Goal: Information Seeking & Learning: Learn about a topic

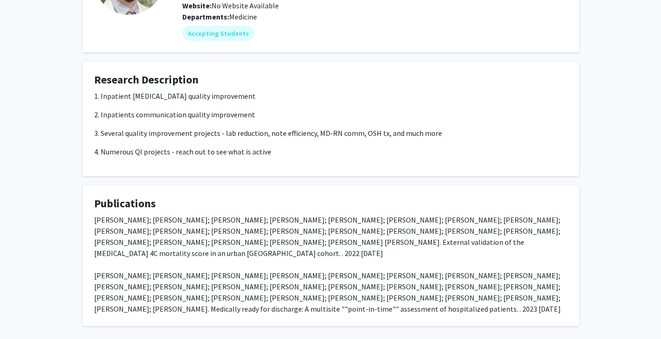
scroll to position [107, 0]
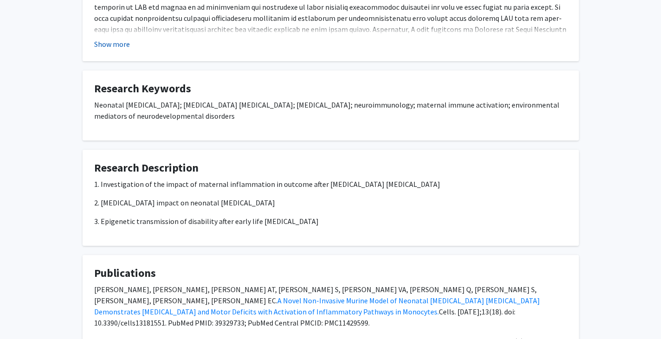
scroll to position [700, 0]
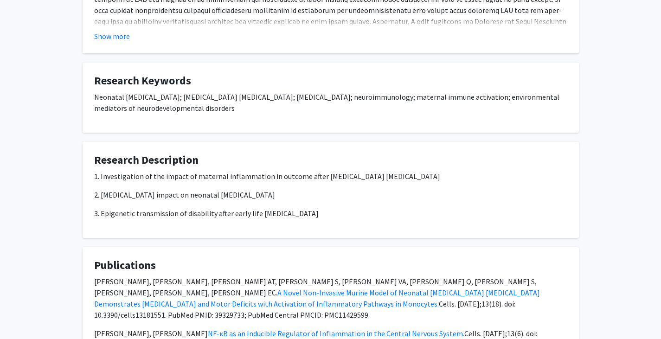
click at [185, 171] on div "1. Investigation of the impact of maternal inflammation in outcome after hypoxi…" at bounding box center [330, 195] width 473 height 48
click at [191, 171] on p "1. Investigation of the impact of maternal inflammation in outcome after hypoxi…" at bounding box center [330, 176] width 473 height 11
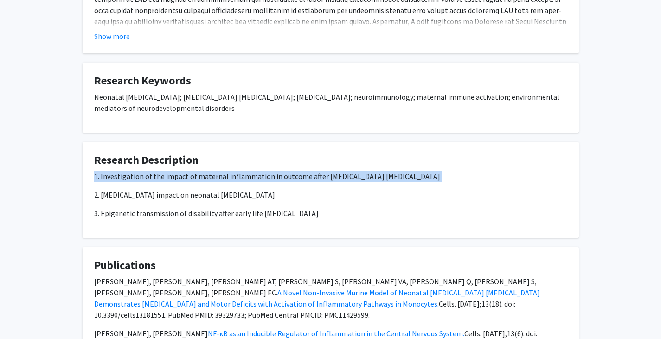
click at [191, 171] on p "1. Investigation of the impact of maternal inflammation in outcome after hypoxi…" at bounding box center [330, 176] width 473 height 11
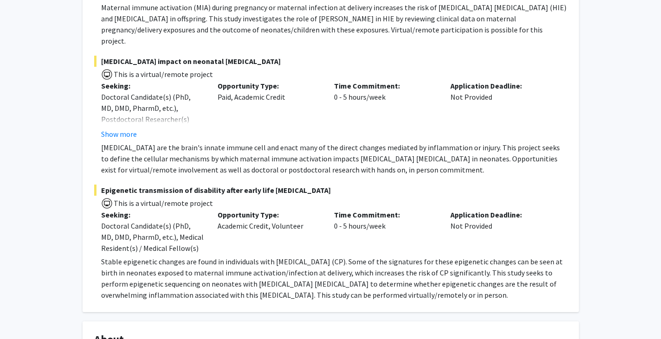
scroll to position [272, 0]
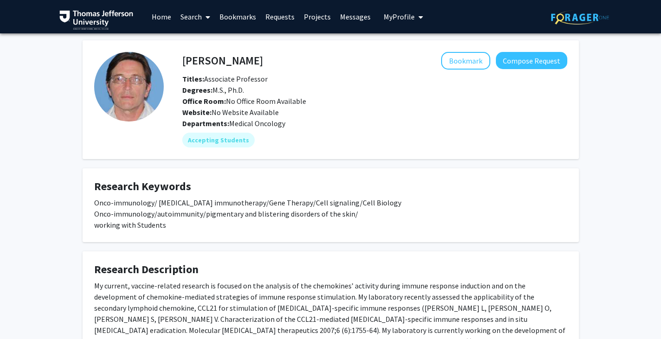
click at [192, 60] on h4 "Vitali Alexeev" at bounding box center [222, 60] width 81 height 17
drag, startPoint x: 192, startPoint y: 60, endPoint x: 224, endPoint y: 61, distance: 31.6
click at [224, 61] on h4 "Vitali Alexeev" at bounding box center [222, 60] width 81 height 17
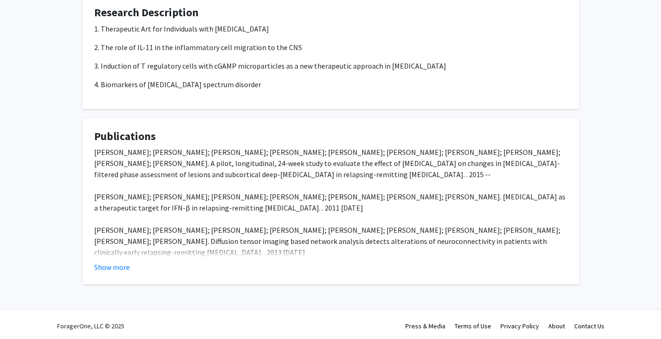
scroll to position [243, 0]
click at [119, 52] on p "2. The role of IL-11 in the inflammatory cell migration to the CNS" at bounding box center [330, 46] width 473 height 11
drag, startPoint x: 119, startPoint y: 59, endPoint x: 218, endPoint y: 57, distance: 99.8
click at [218, 52] on p "2. The role of IL-11 in the inflammatory cell migration to the CNS" at bounding box center [330, 46] width 473 height 11
